Goal: Transaction & Acquisition: Purchase product/service

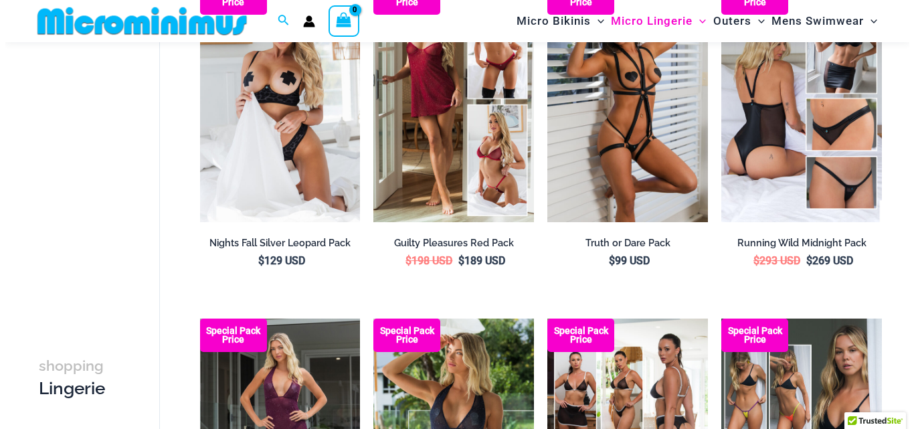
scroll to position [122, 0]
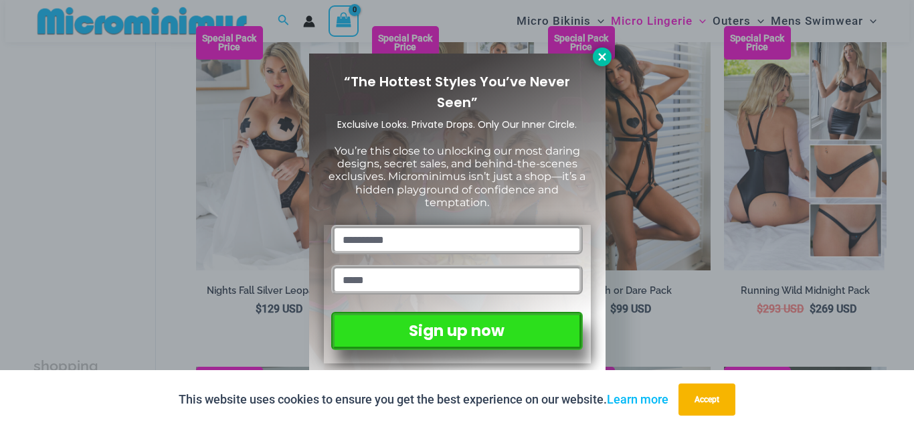
click at [596, 52] on icon at bounding box center [602, 57] width 12 height 12
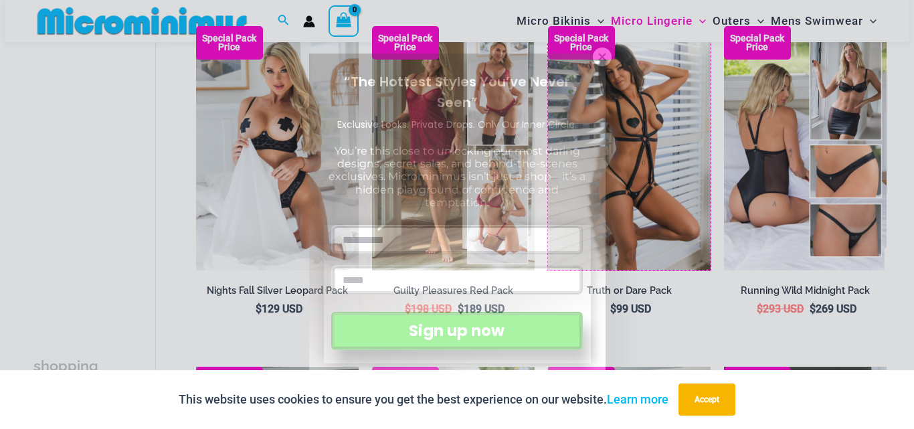
click at [610, 96] on div "Special Pack Price" at bounding box center [629, 148] width 163 height 244
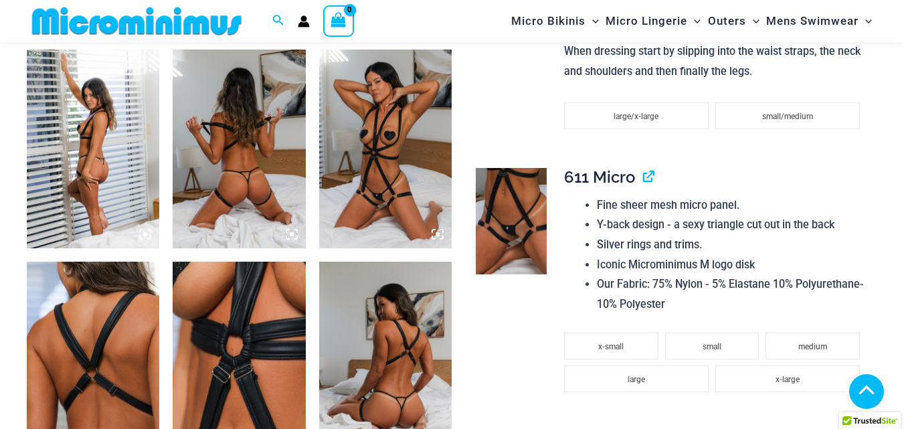
scroll to position [858, 0]
